Goal: Task Accomplishment & Management: Use online tool/utility

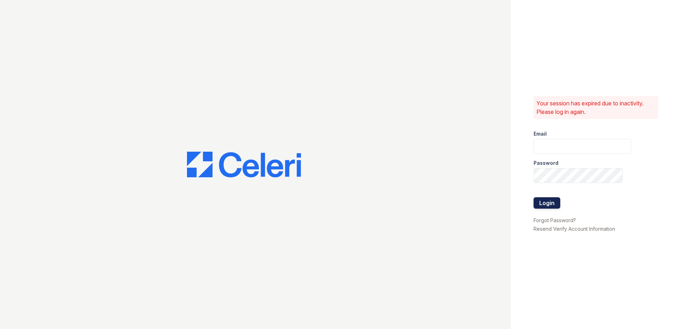
type input "[EMAIL_ADDRESS][DOMAIN_NAME]"
click at [541, 204] on button "Login" at bounding box center [547, 202] width 27 height 11
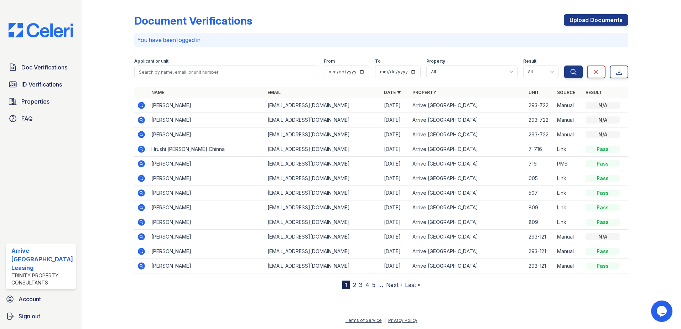
click at [354, 284] on link "2" at bounding box center [354, 285] width 3 height 7
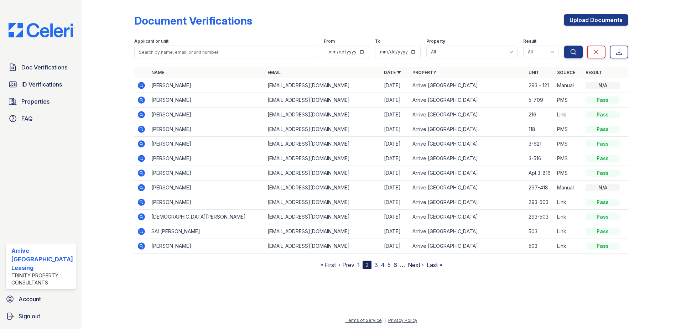
click at [364, 267] on div "2" at bounding box center [367, 265] width 9 height 9
click at [359, 267] on link "1" at bounding box center [358, 265] width 2 height 7
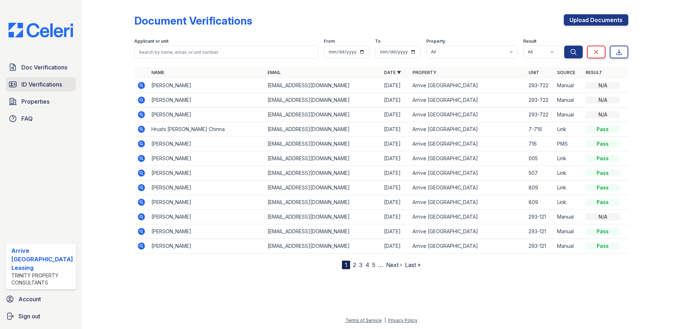
click at [49, 79] on link "ID Verifications" at bounding box center [41, 84] width 70 height 14
